Goal: Information Seeking & Learning: Learn about a topic

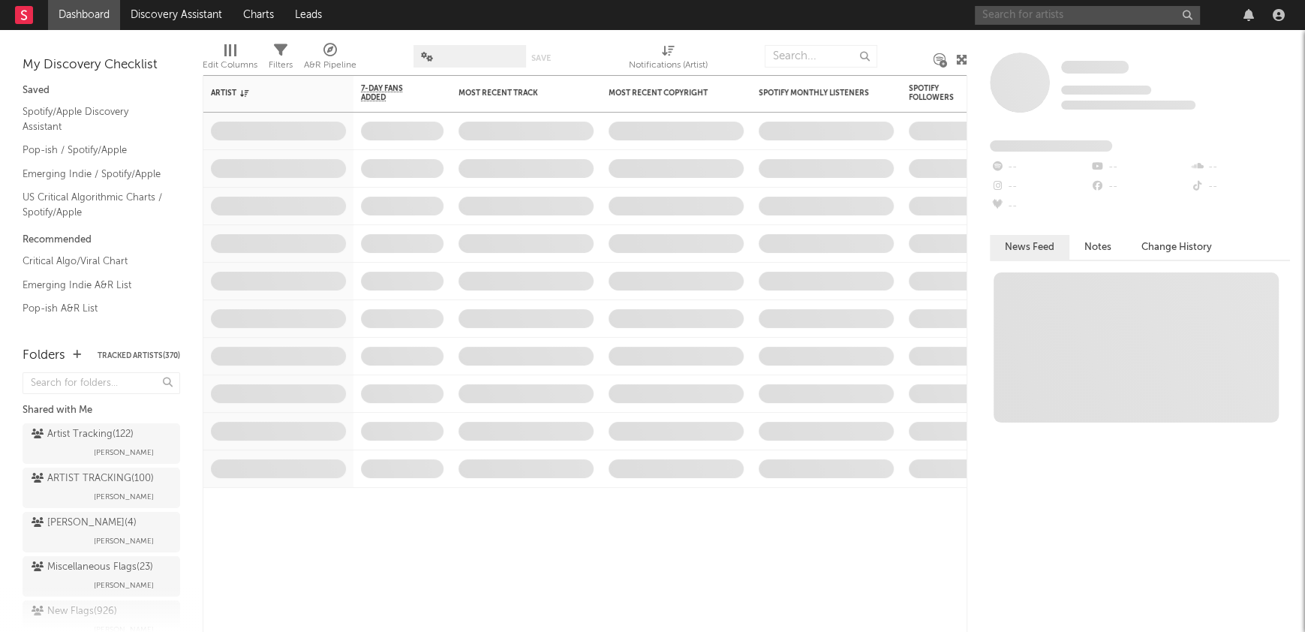
click at [1001, 14] on input "text" at bounding box center [1087, 15] width 225 height 19
click at [1037, 16] on input "rusowsky" at bounding box center [1087, 15] width 225 height 19
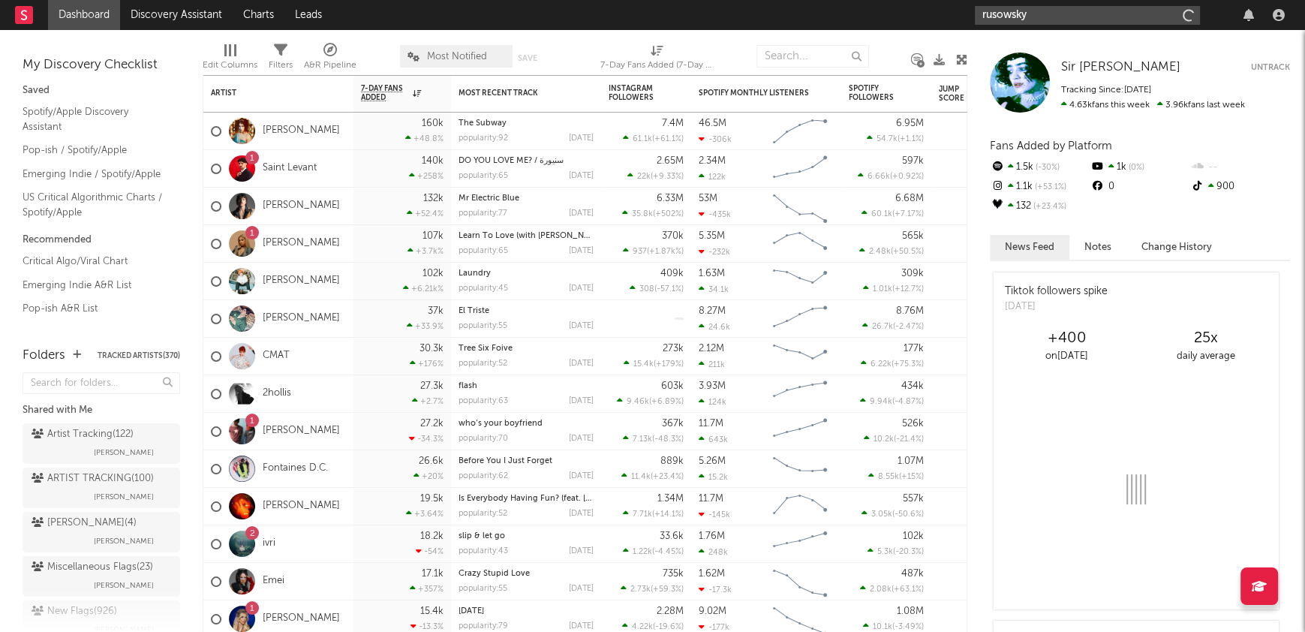
click at [1037, 16] on input "rusowsky" at bounding box center [1087, 15] width 225 height 19
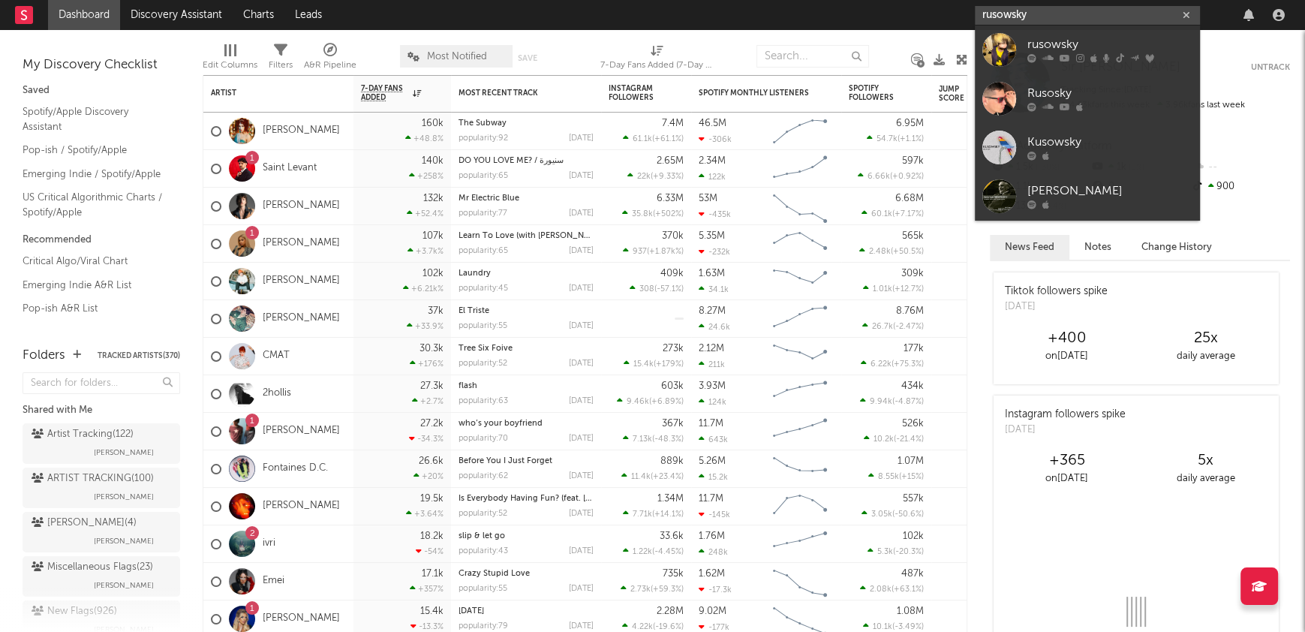
type input "rusowsky"
click at [1055, 34] on link "rusowsky" at bounding box center [1087, 50] width 225 height 49
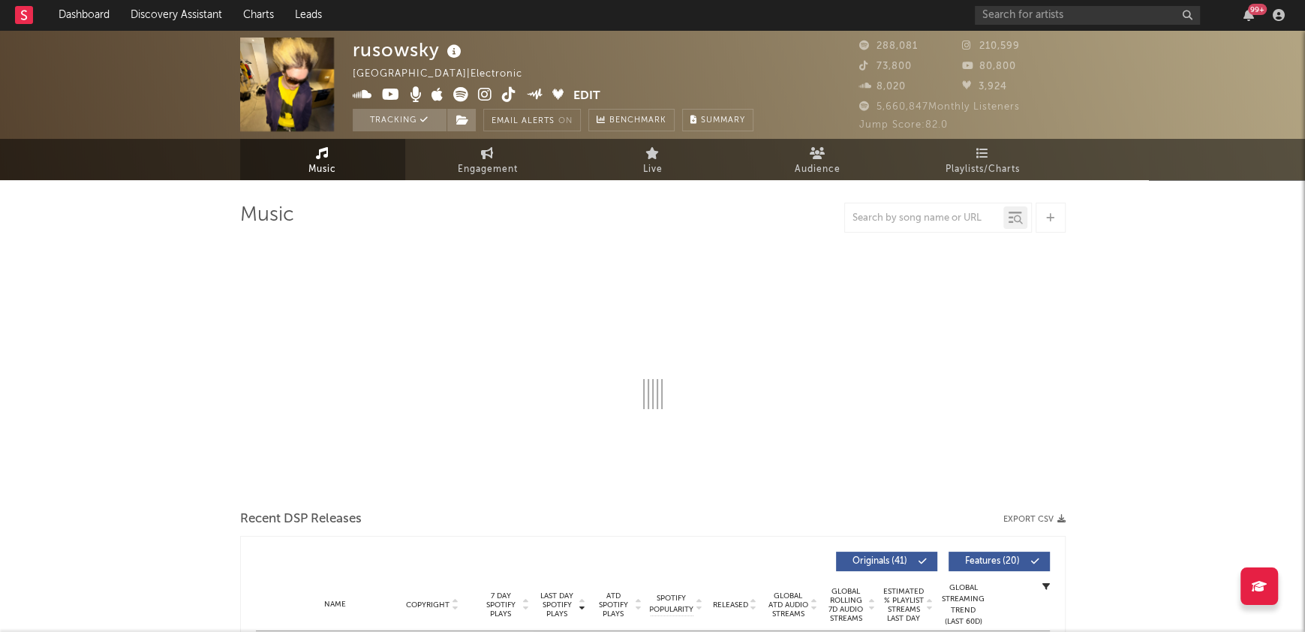
select select "6m"
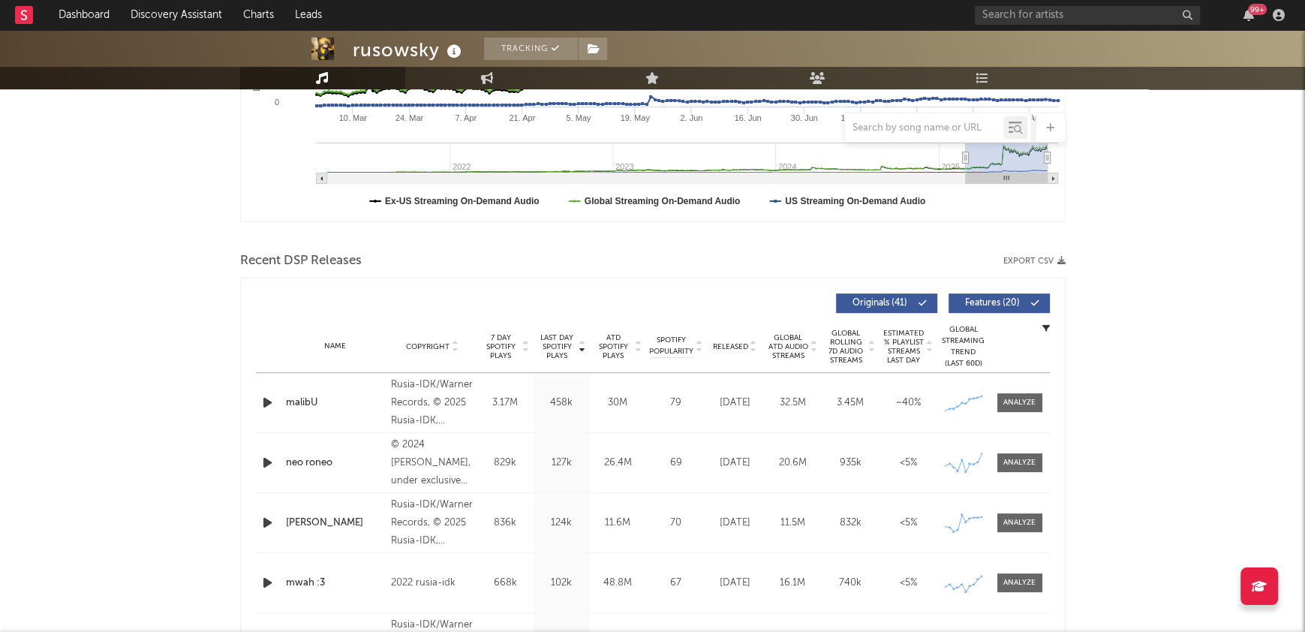
scroll to position [377, 0]
click at [1022, 465] on div at bounding box center [1020, 462] width 32 height 11
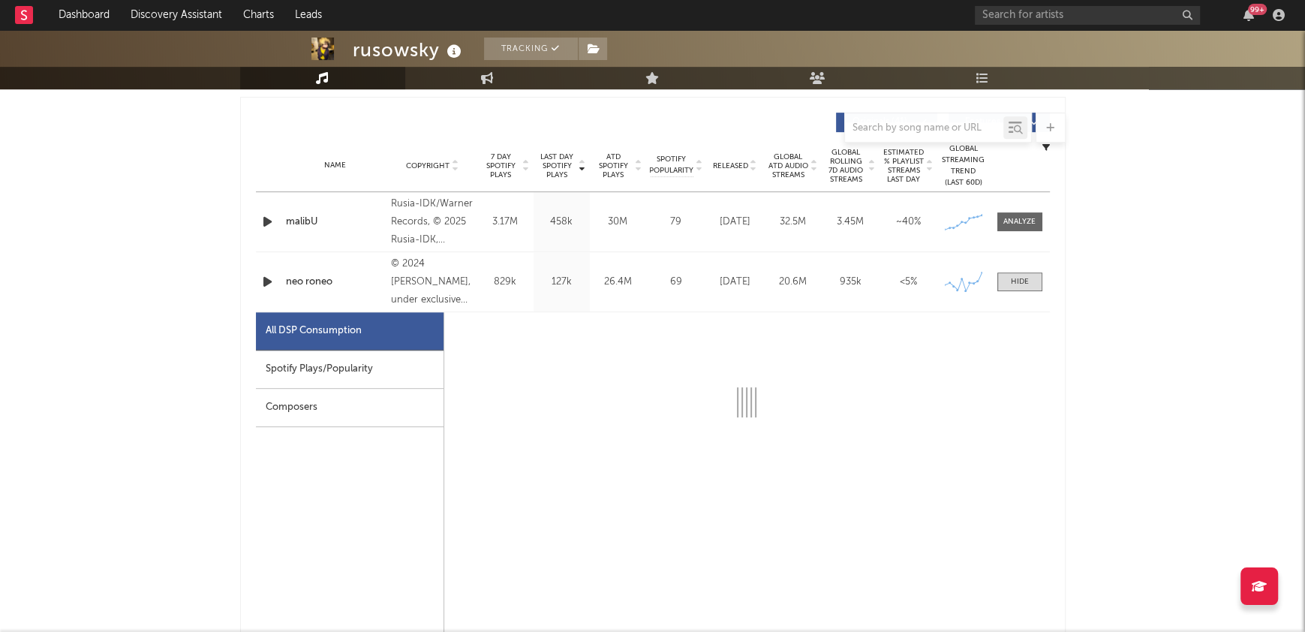
scroll to position [609, 0]
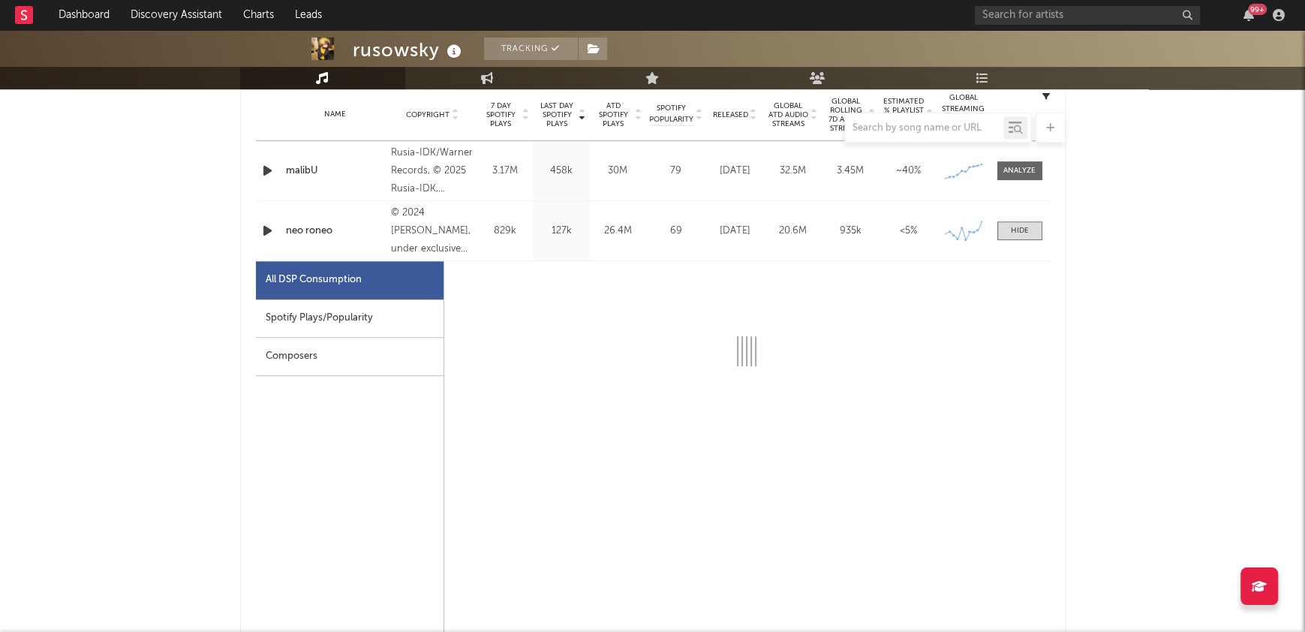
select select "6m"
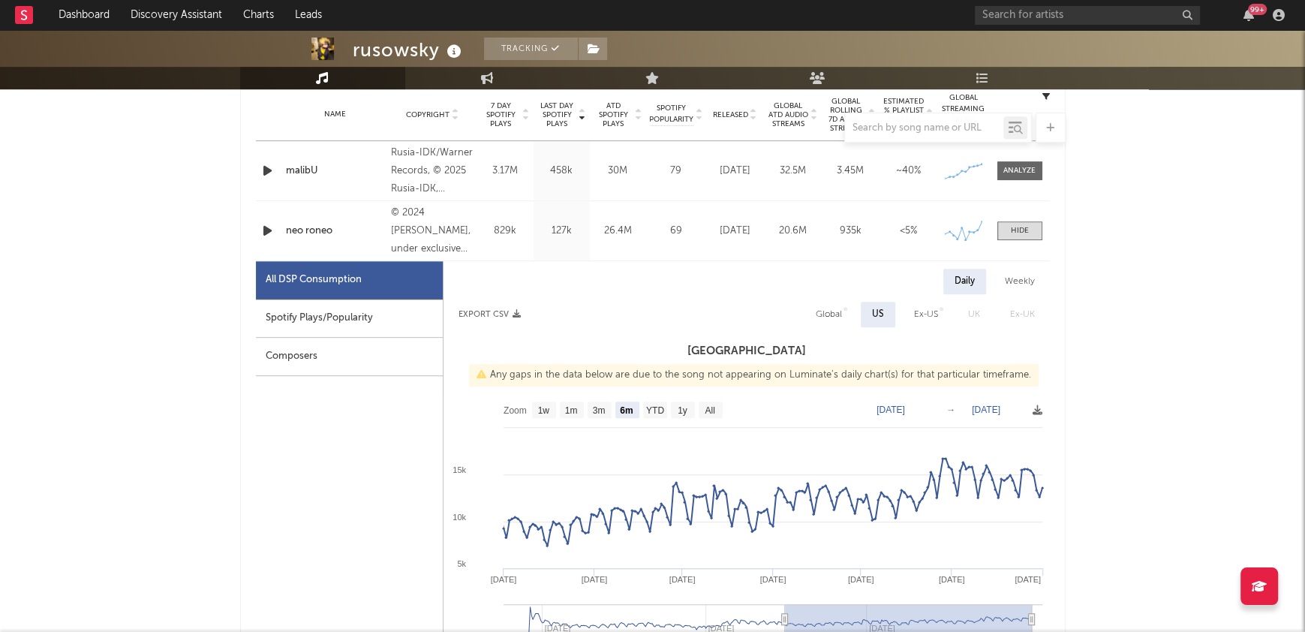
click at [406, 321] on div "Spotify Plays/Popularity" at bounding box center [349, 318] width 187 height 38
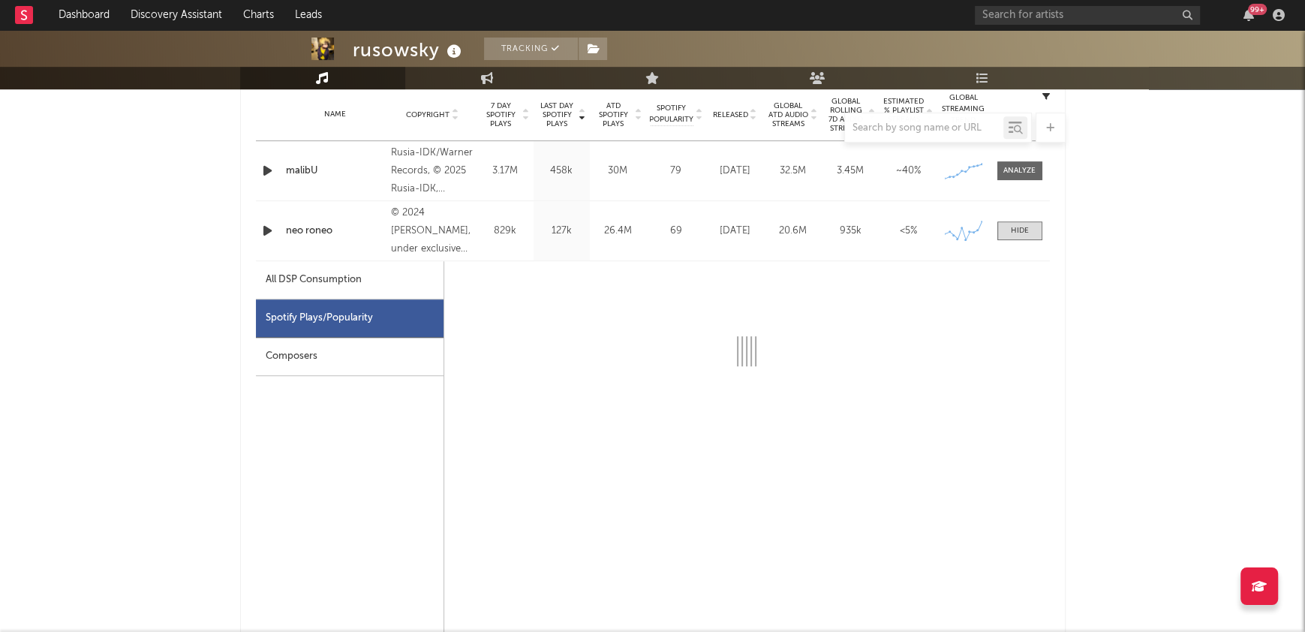
select select "6m"
select select "1w"
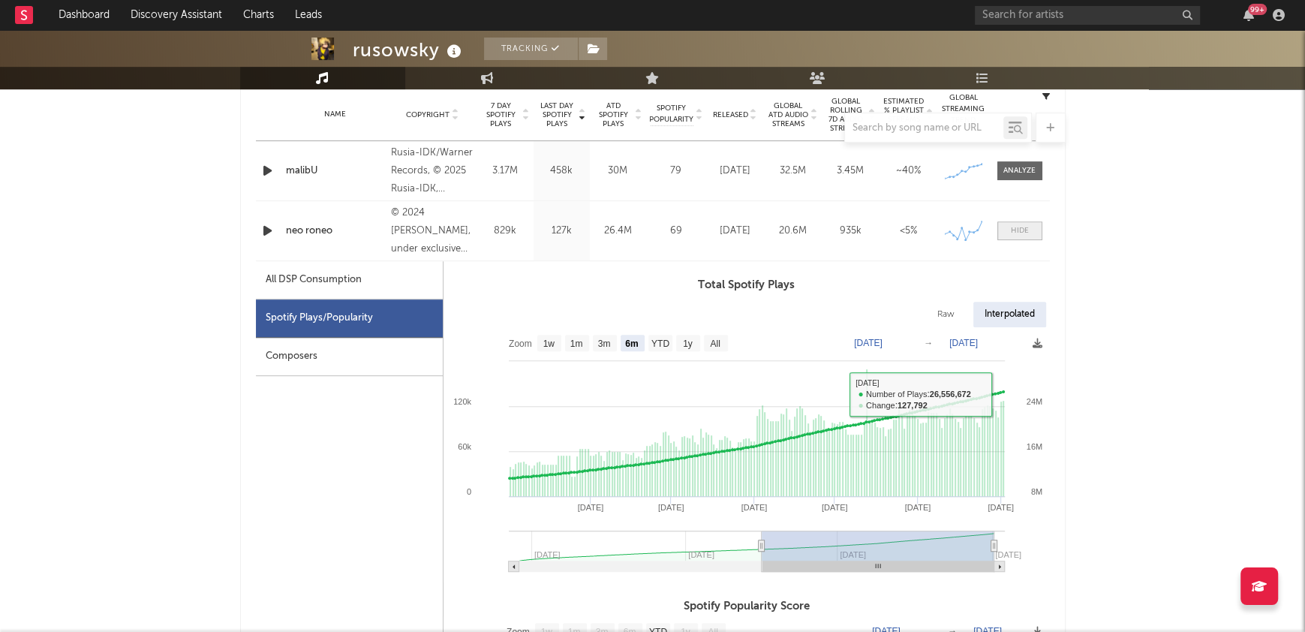
click at [1030, 224] on span at bounding box center [1020, 230] width 45 height 19
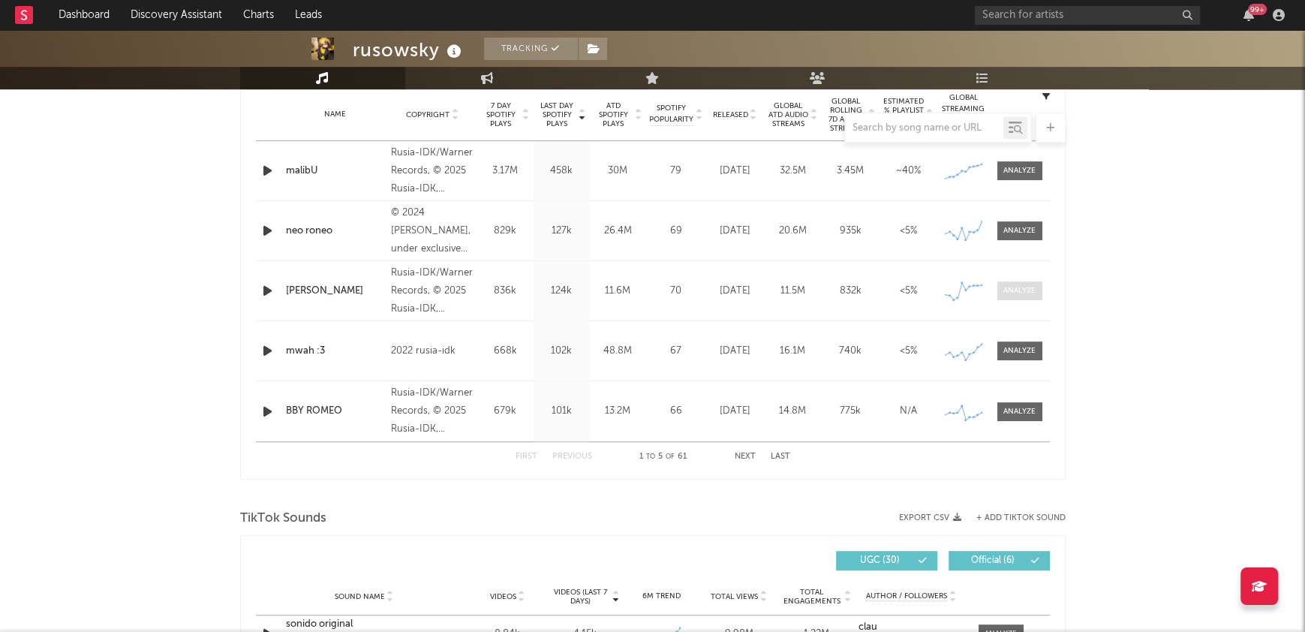
click at [1031, 293] on div at bounding box center [1020, 290] width 32 height 11
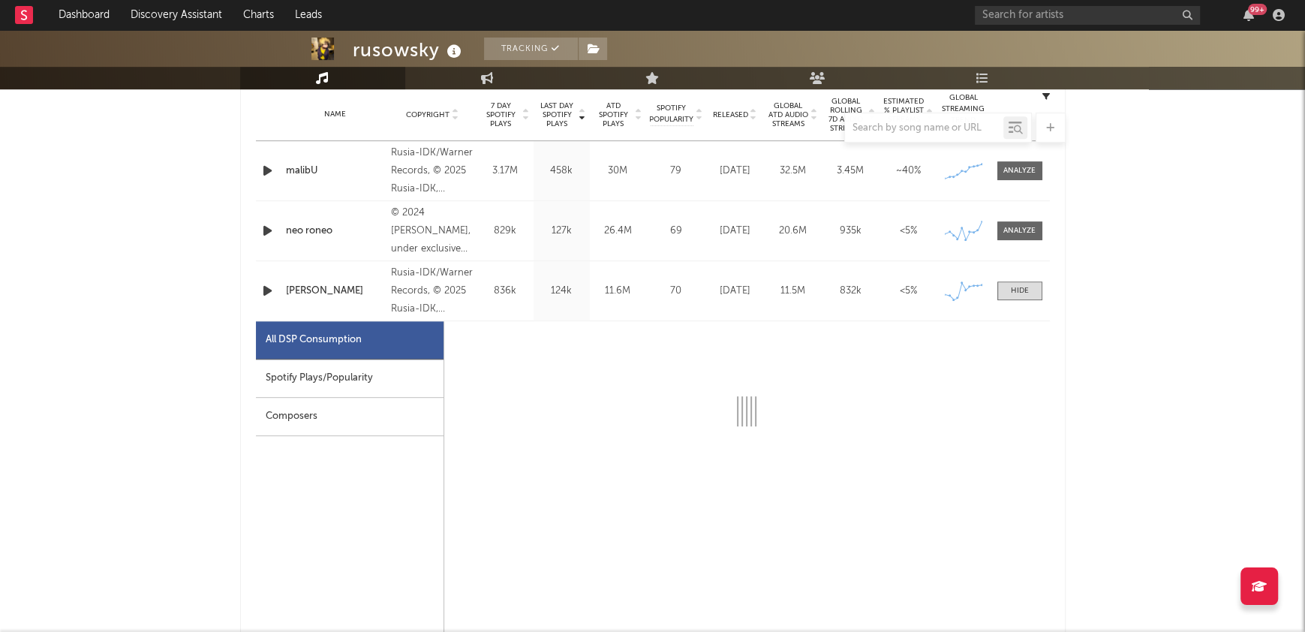
select select "1w"
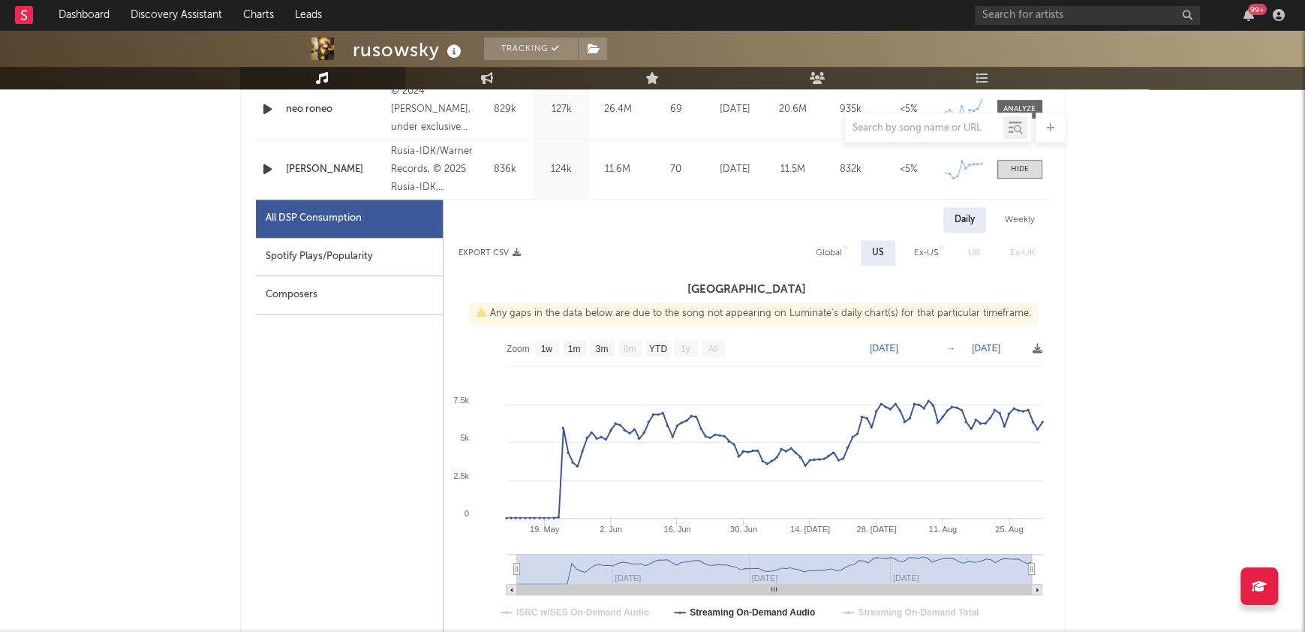
scroll to position [756, 0]
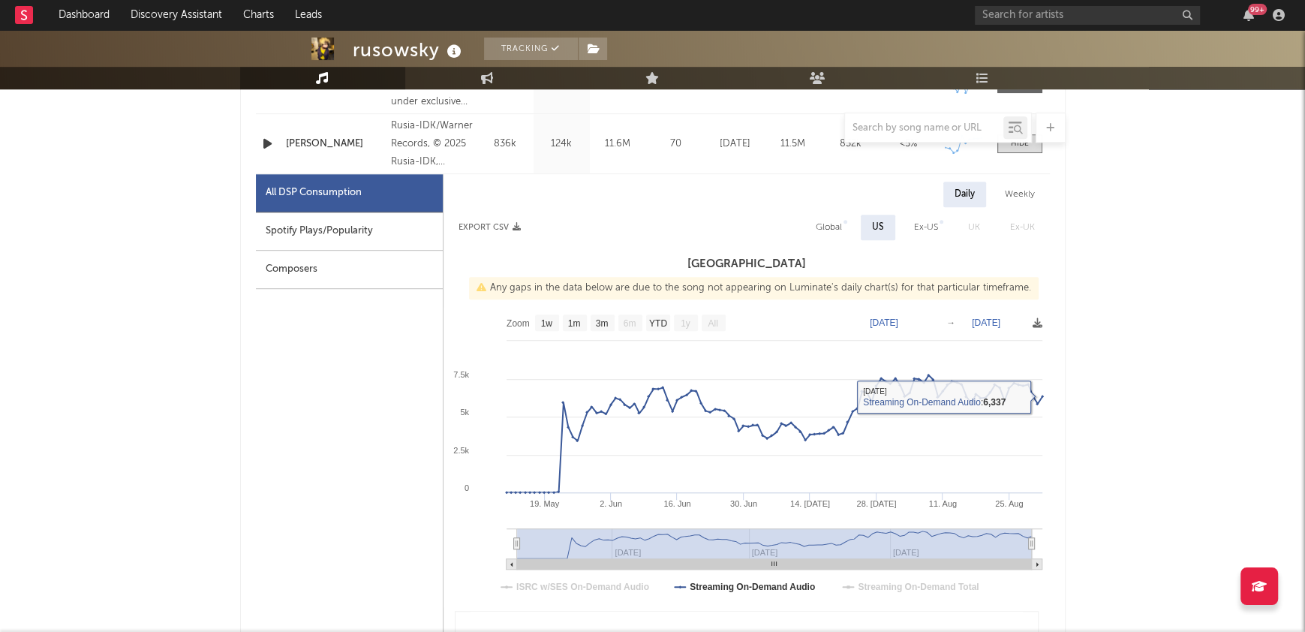
click at [1010, 153] on div "Name [PERSON_NAME] Copyright Rusia-IDK/Warner Records, © 2025 [GEOGRAPHIC_DATA]…" at bounding box center [653, 143] width 794 height 59
click at [1010, 146] on span at bounding box center [1020, 143] width 45 height 19
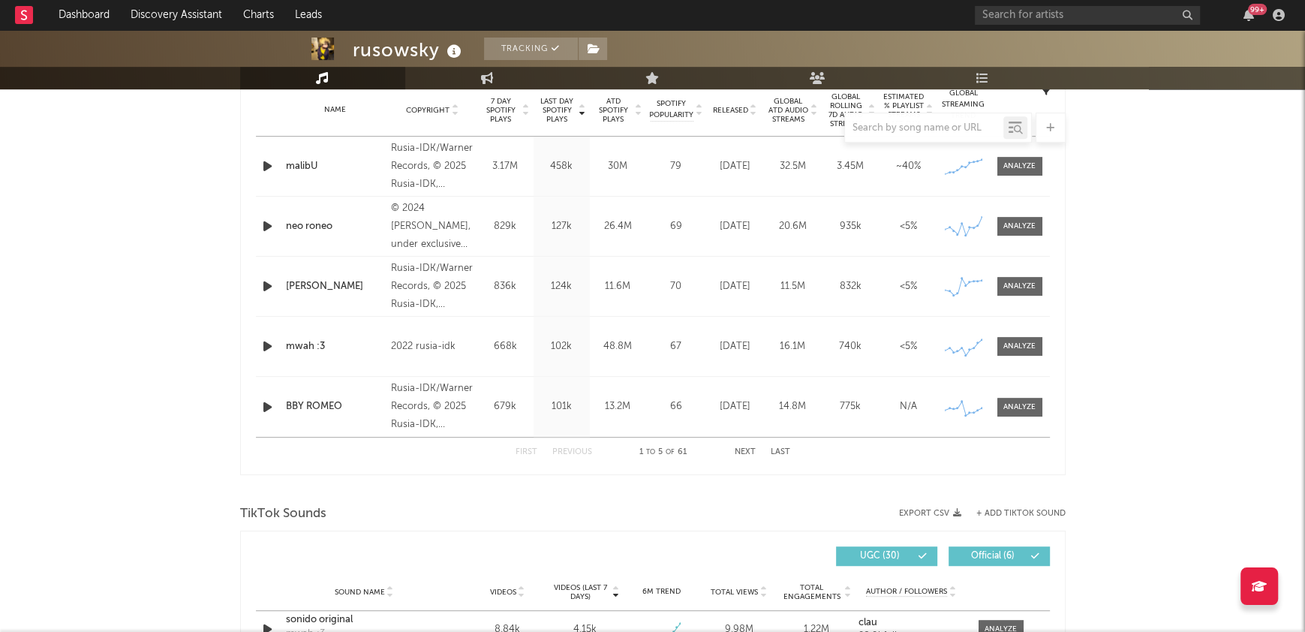
scroll to position [606, 0]
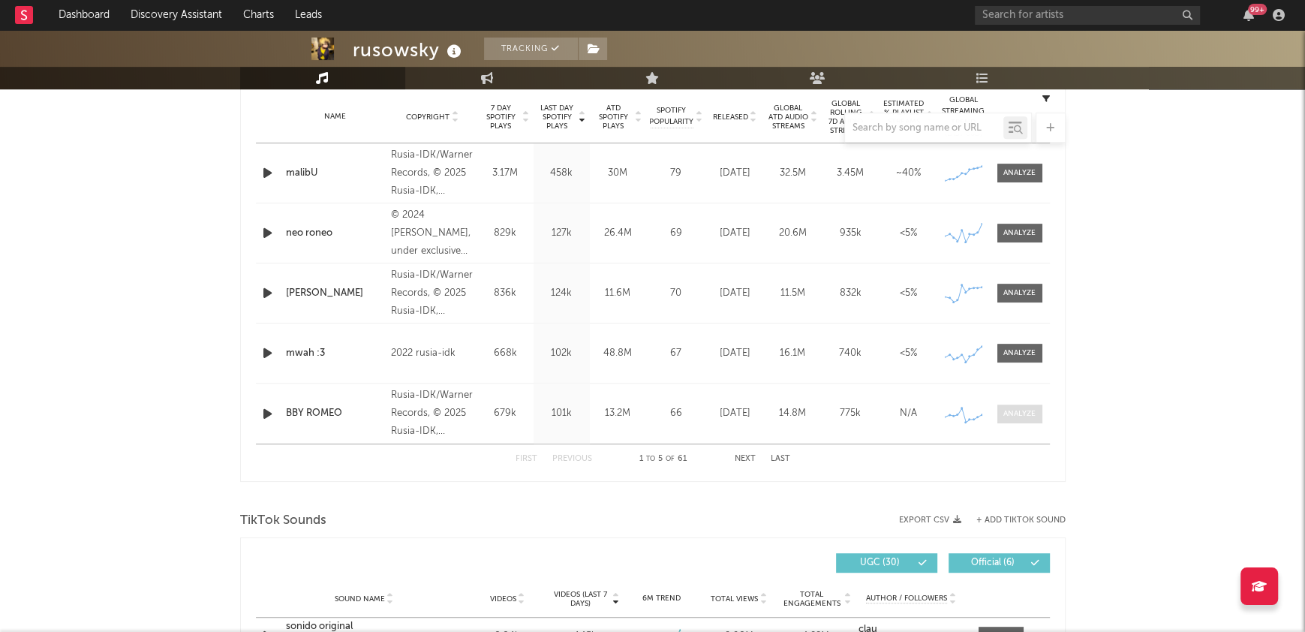
click at [1019, 417] on div at bounding box center [1020, 413] width 32 height 11
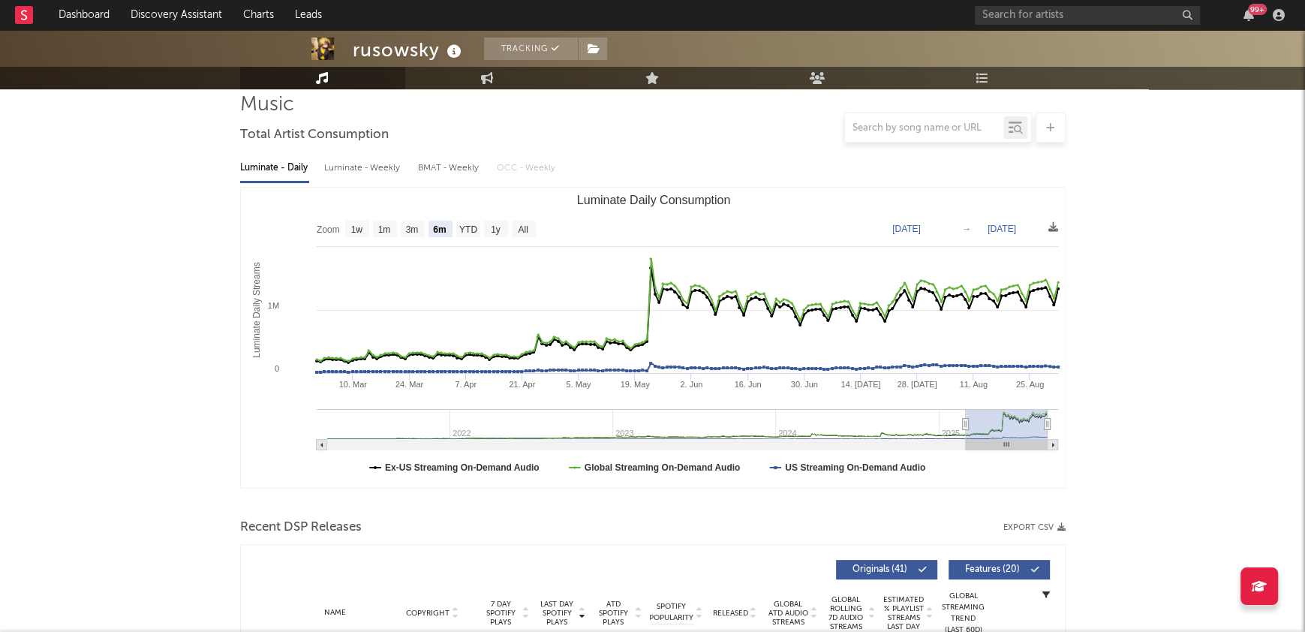
select select "1w"
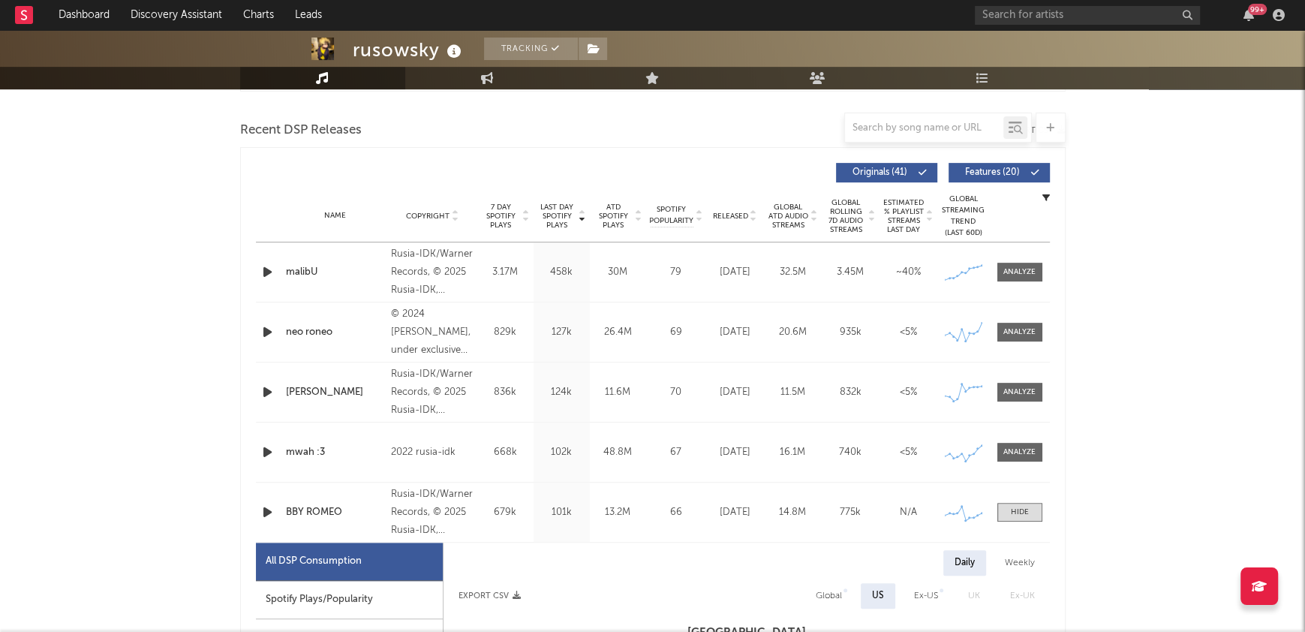
scroll to position [530, 0]
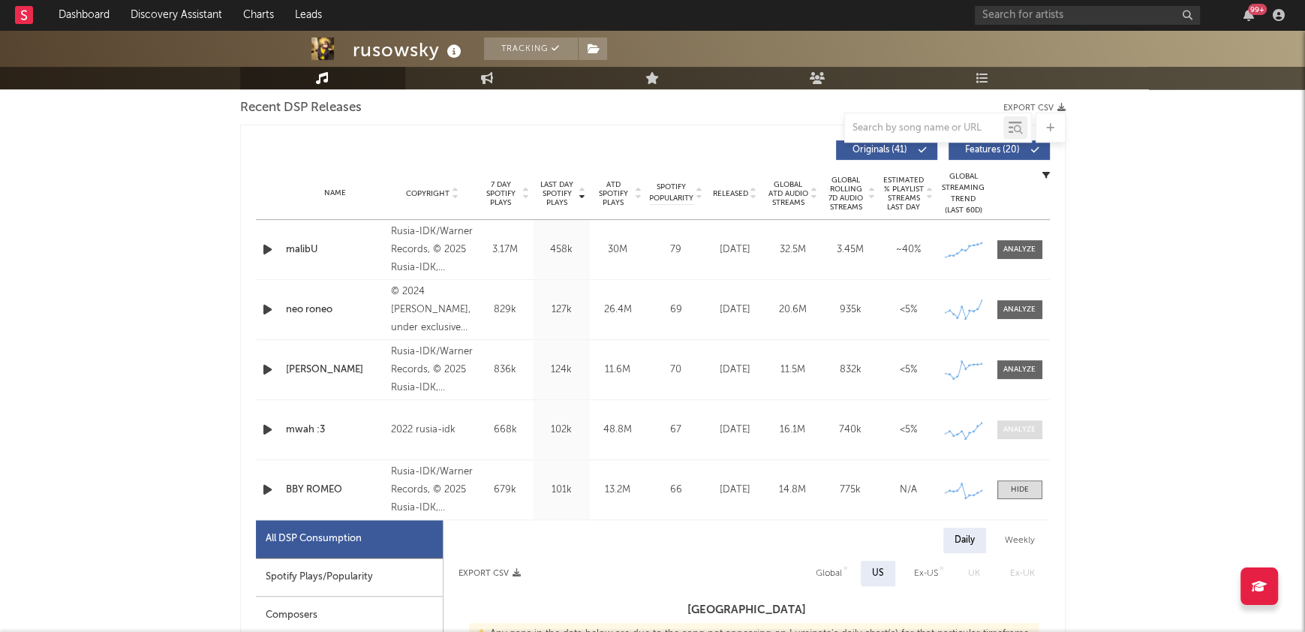
click at [1014, 430] on div at bounding box center [1020, 429] width 32 height 11
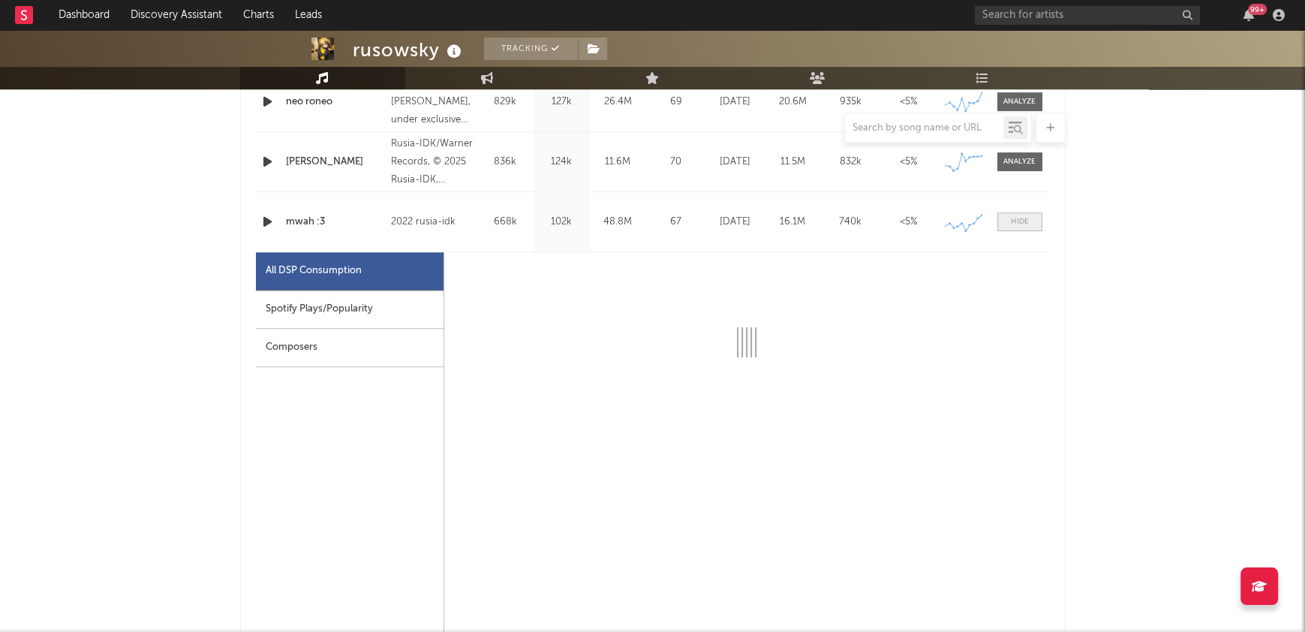
scroll to position [798, 0]
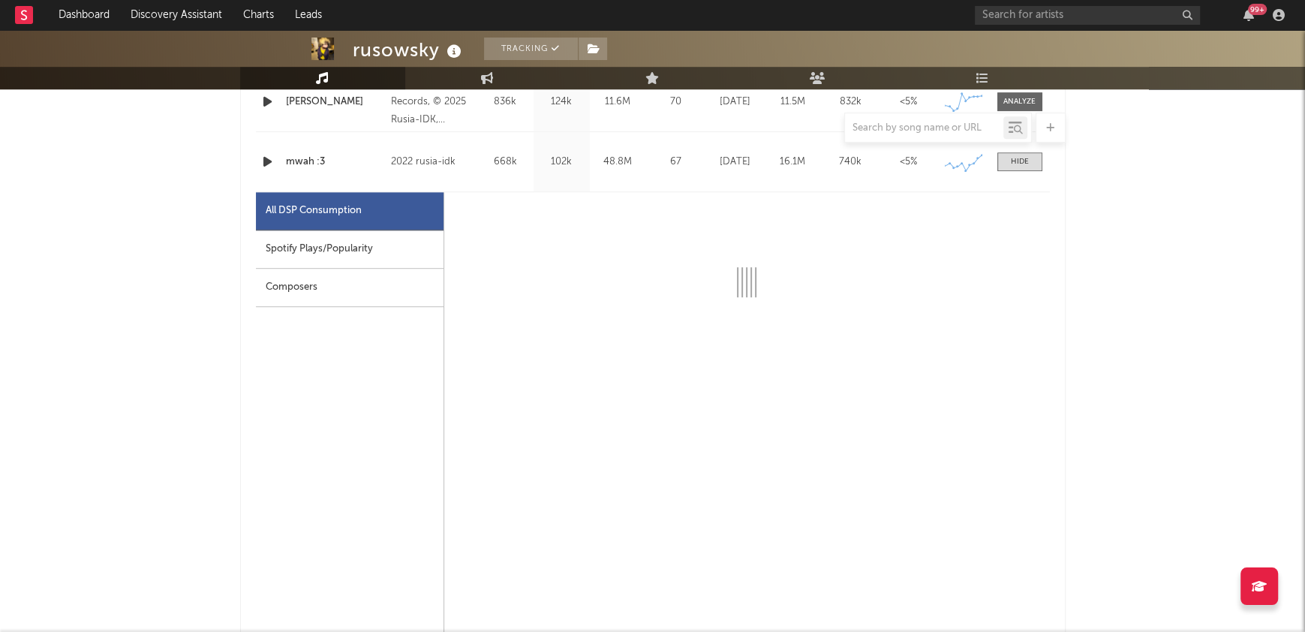
select select "6m"
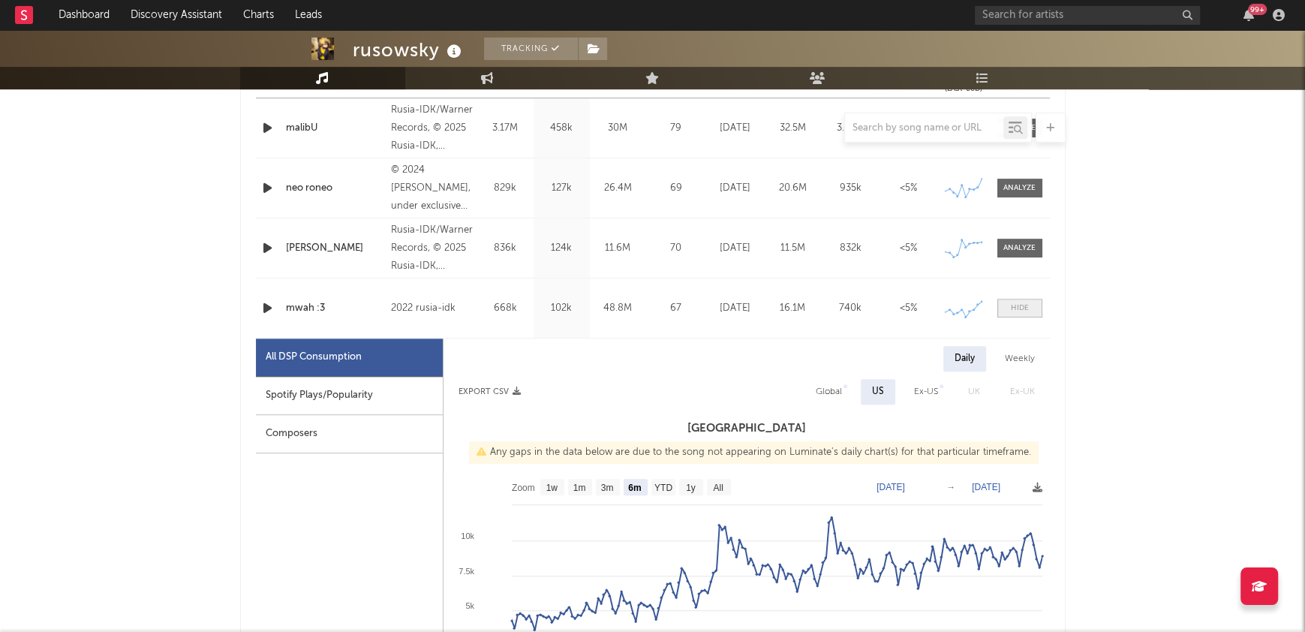
click at [1020, 305] on div at bounding box center [1020, 307] width 18 height 11
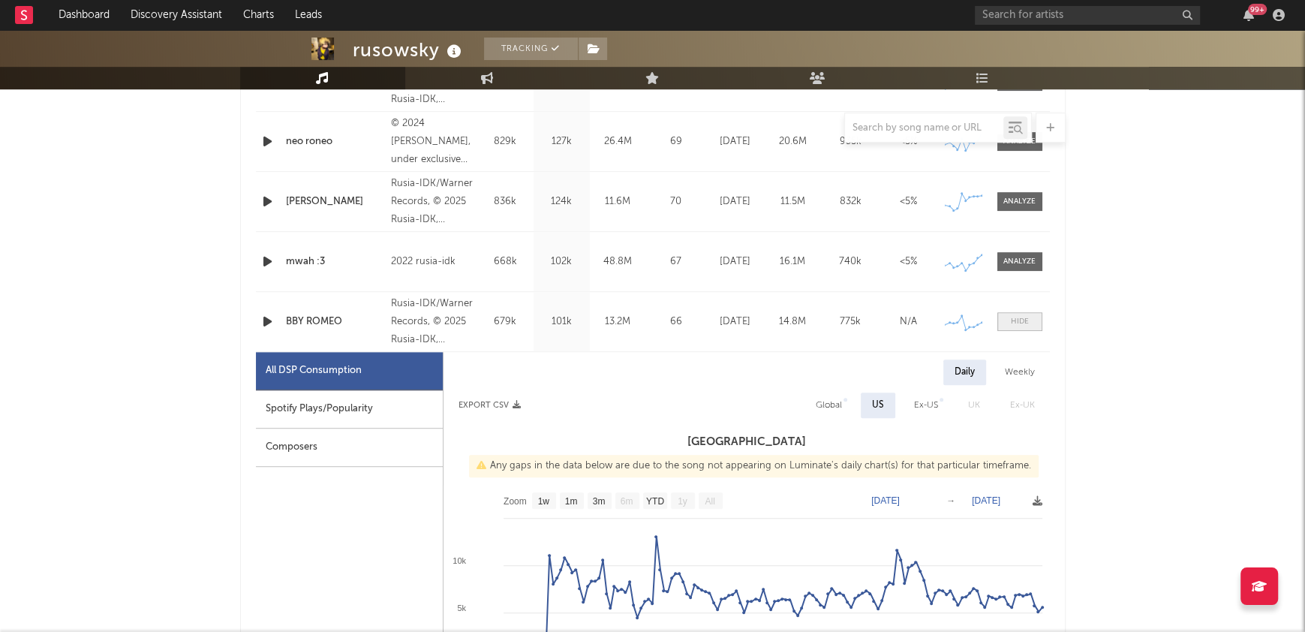
click at [1022, 317] on div at bounding box center [1020, 321] width 18 height 11
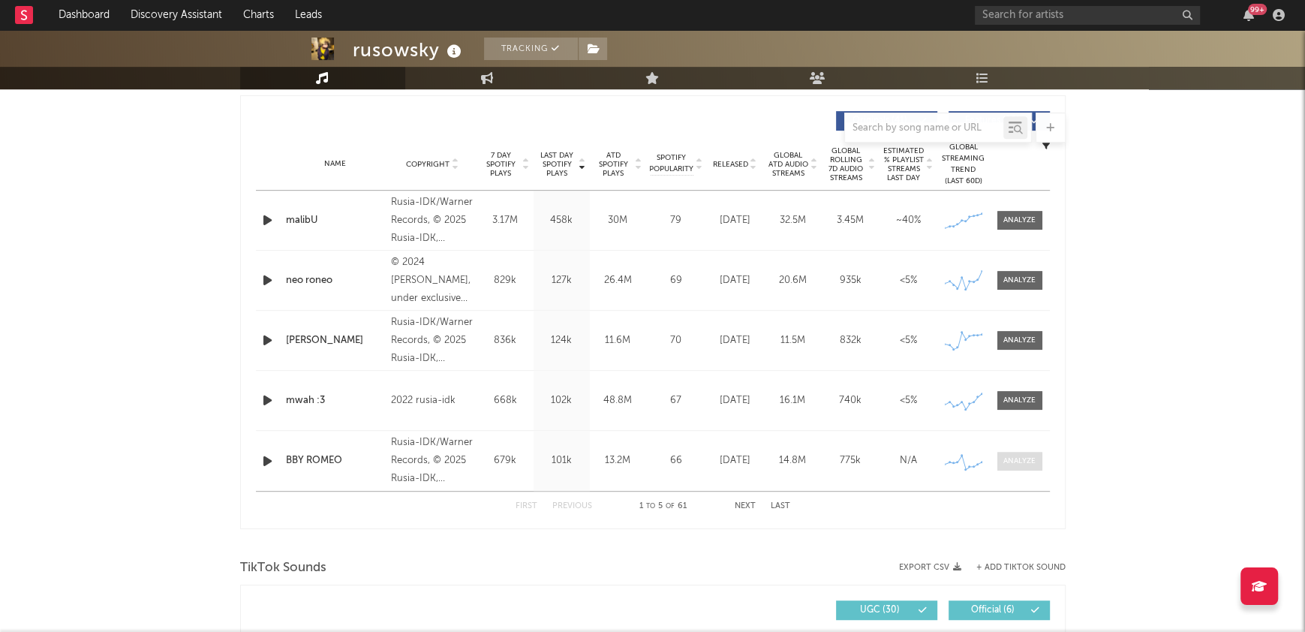
scroll to position [561, 0]
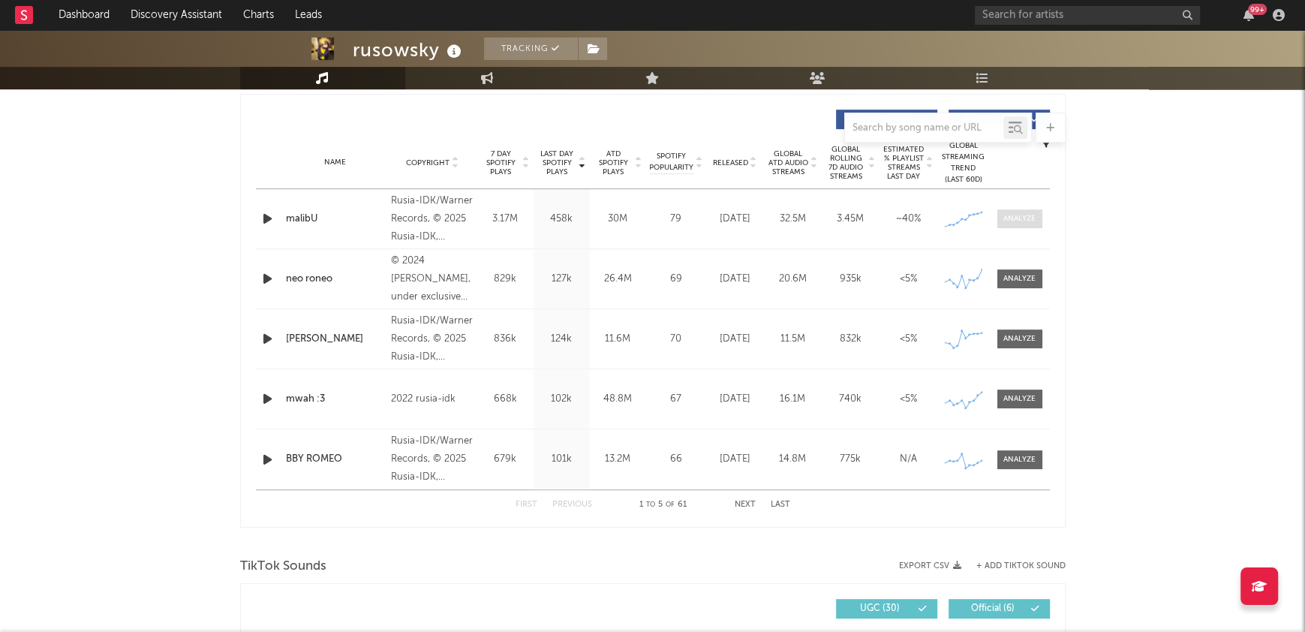
click at [1018, 223] on div at bounding box center [1020, 218] width 32 height 11
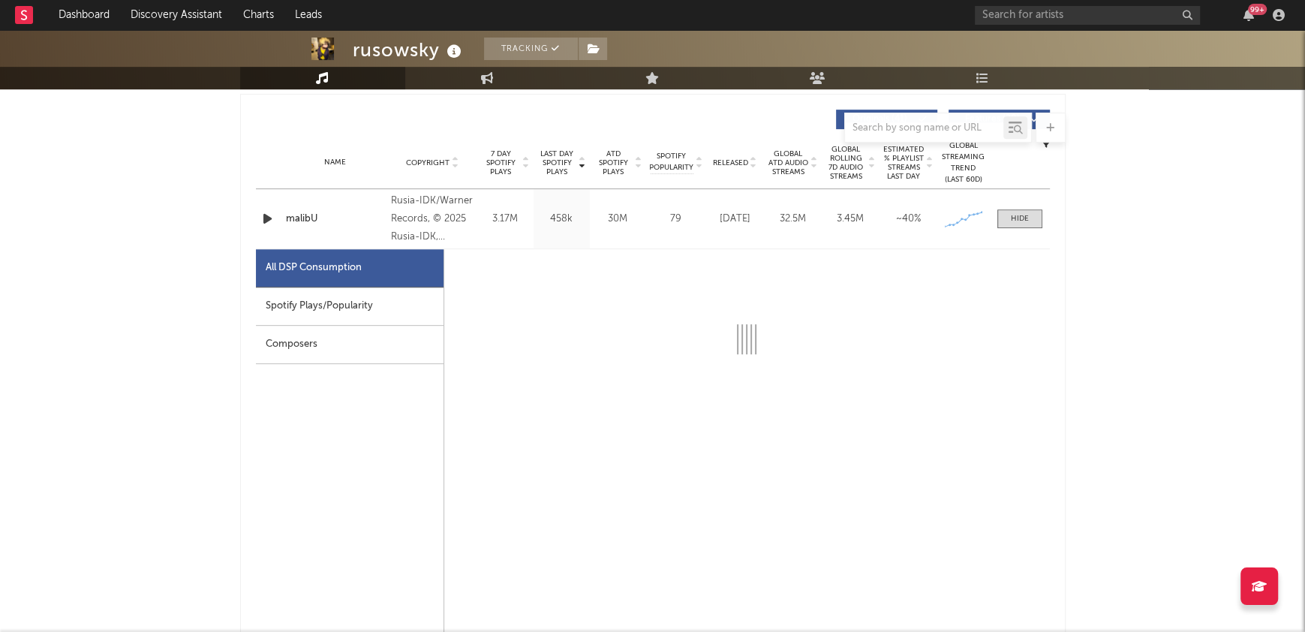
select select "1w"
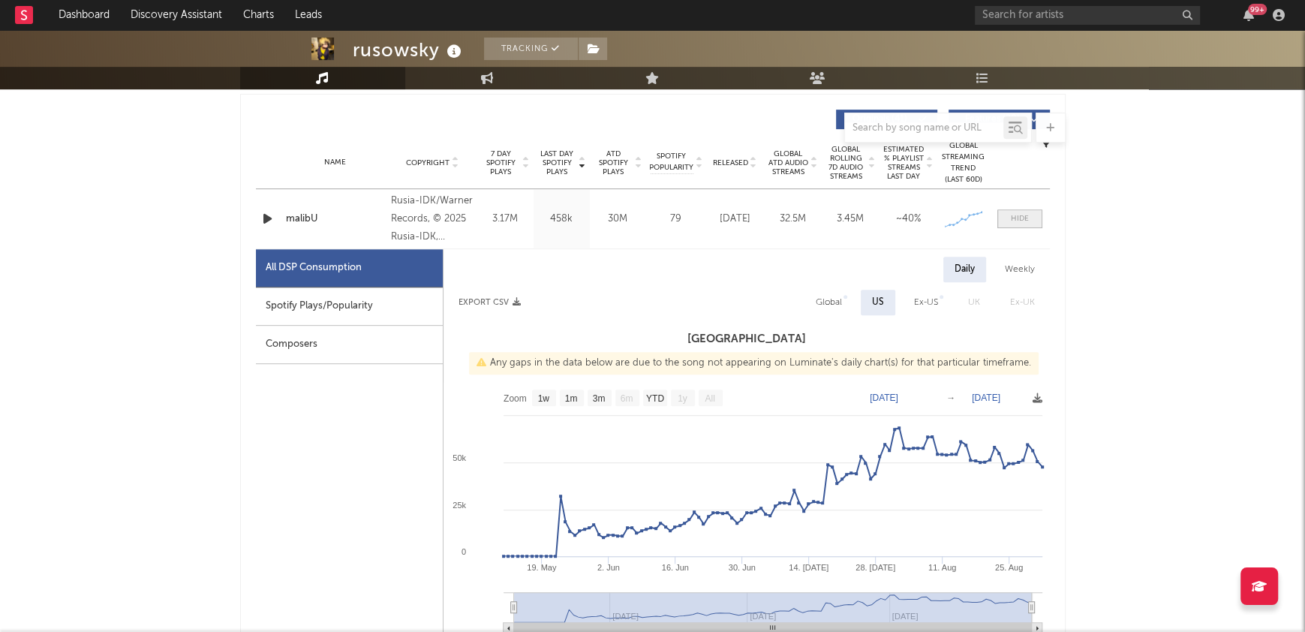
click at [1016, 217] on div at bounding box center [1020, 218] width 18 height 11
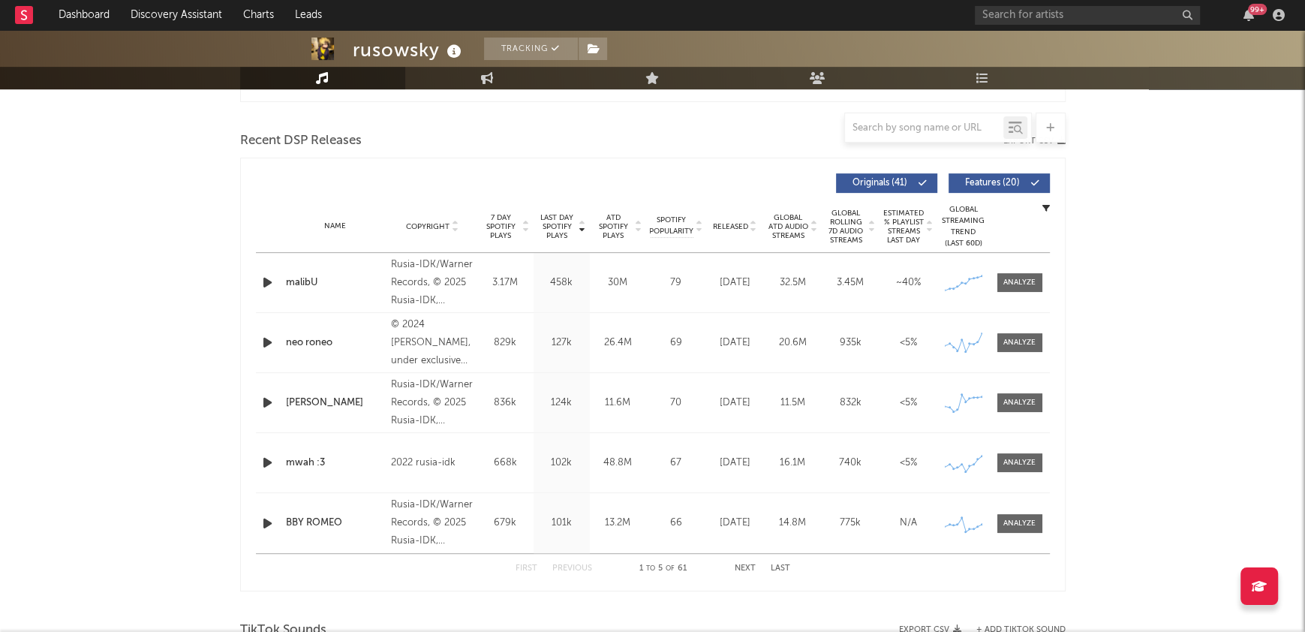
scroll to position [496, 0]
